Goal: Check status: Check status

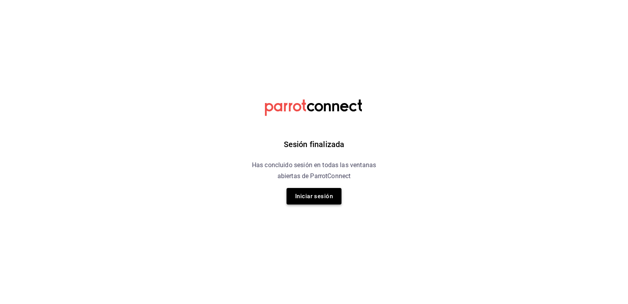
click at [302, 190] on button "Iniciar sesión" at bounding box center [314, 196] width 55 height 16
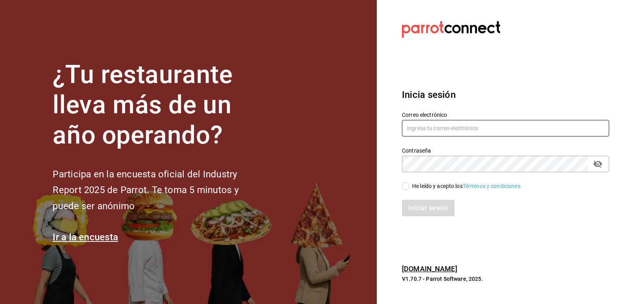
type input "[EMAIL_ADDRESS][DOMAIN_NAME]"
click at [406, 188] on input "He leído y acepto los Términos y condiciones." at bounding box center [405, 185] width 7 height 7
checkbox input "true"
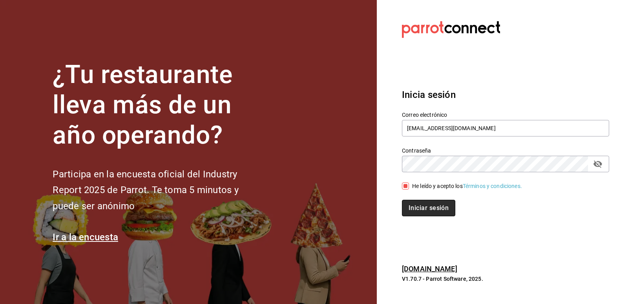
click at [415, 207] on button "Iniciar sesión" at bounding box center [428, 208] width 53 height 16
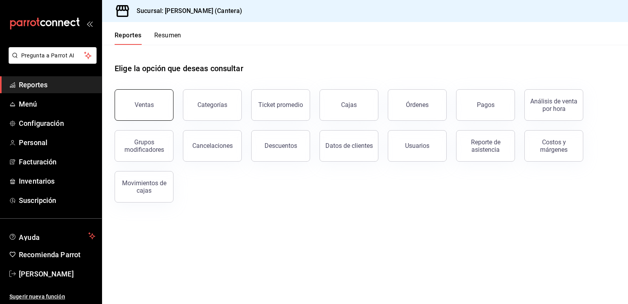
click at [146, 110] on button "Ventas" at bounding box center [144, 104] width 59 height 31
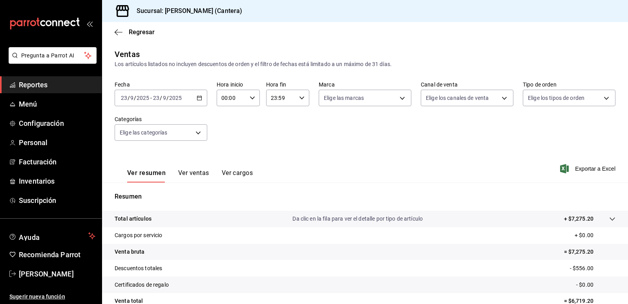
click at [197, 97] on \(Stroke\) "button" at bounding box center [199, 98] width 5 height 4
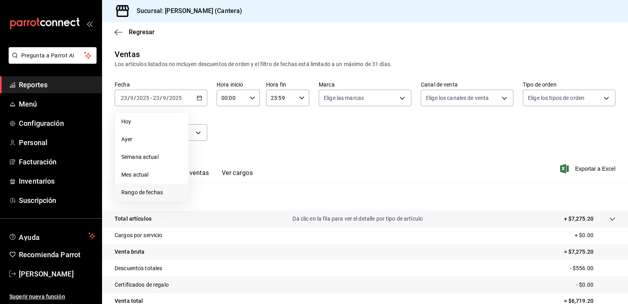
click at [143, 192] on span "Rango de fechas" at bounding box center [151, 192] width 61 height 8
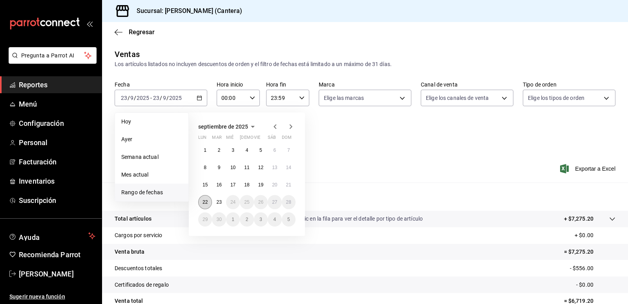
click at [207, 201] on abbr "22" at bounding box center [205, 201] width 5 height 5
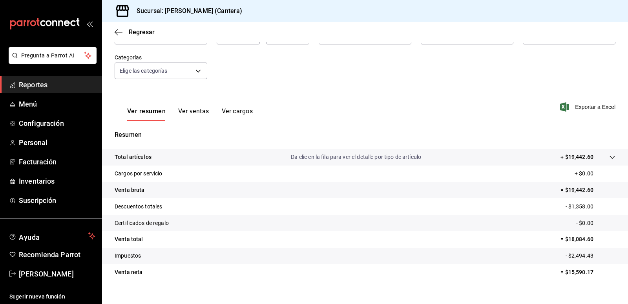
scroll to position [73, 0]
